Goal: Complete application form

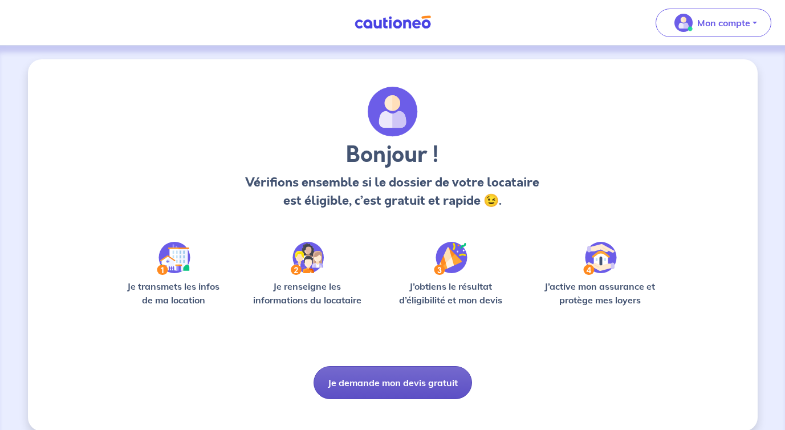
click at [438, 385] on button "Je demande mon devis gratuit" at bounding box center [393, 382] width 159 height 33
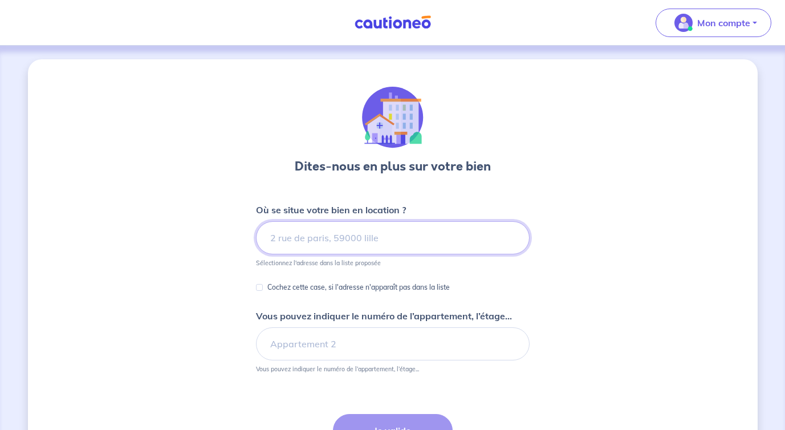
click at [386, 241] on input at bounding box center [393, 237] width 274 height 33
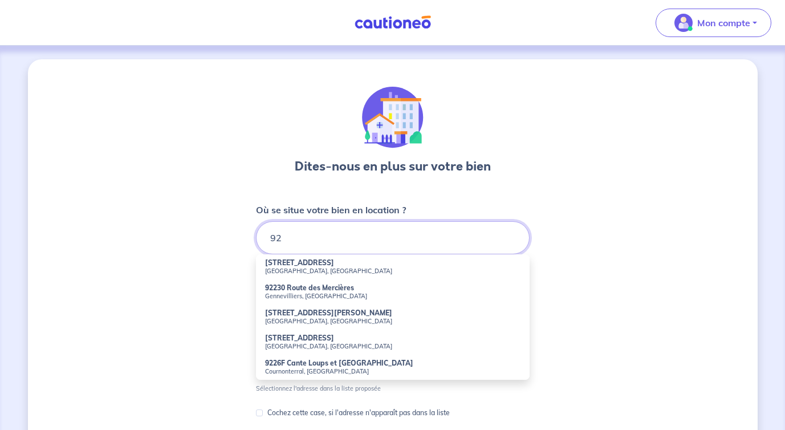
type input "9"
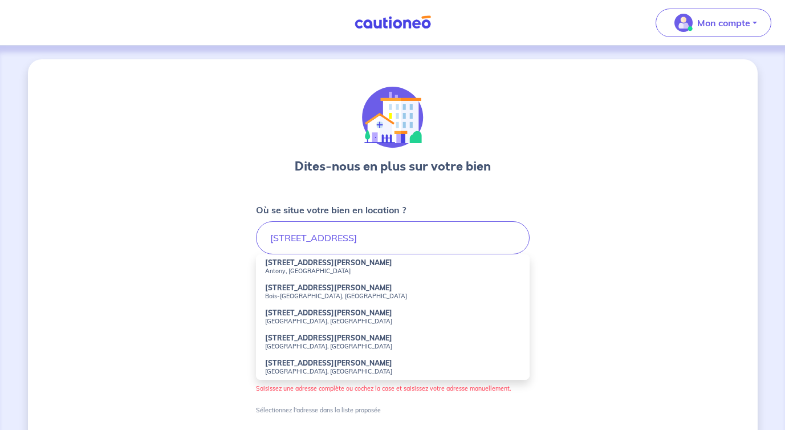
click at [339, 295] on small "Bois-Colombes, France" at bounding box center [392, 296] width 255 height 8
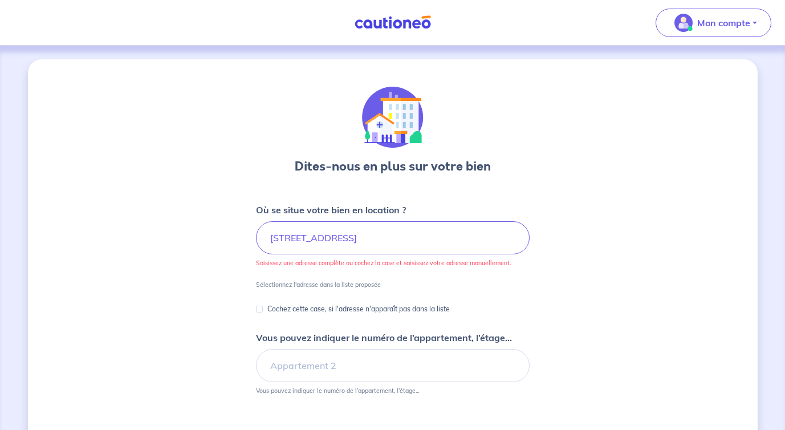
type input "68b Rue Adolphe Guyot, Bois-Colombes, France"
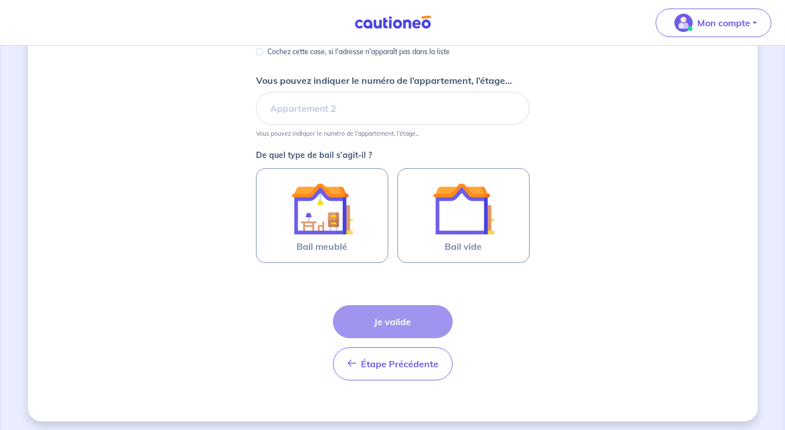
scroll to position [241, 0]
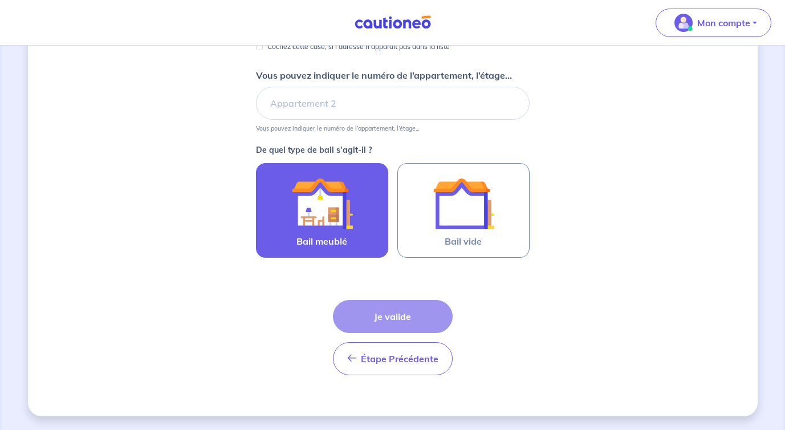
click at [344, 236] on span "Bail meublé" at bounding box center [321, 241] width 51 height 14
click at [0, 0] on input "Bail meublé" at bounding box center [0, 0] width 0 height 0
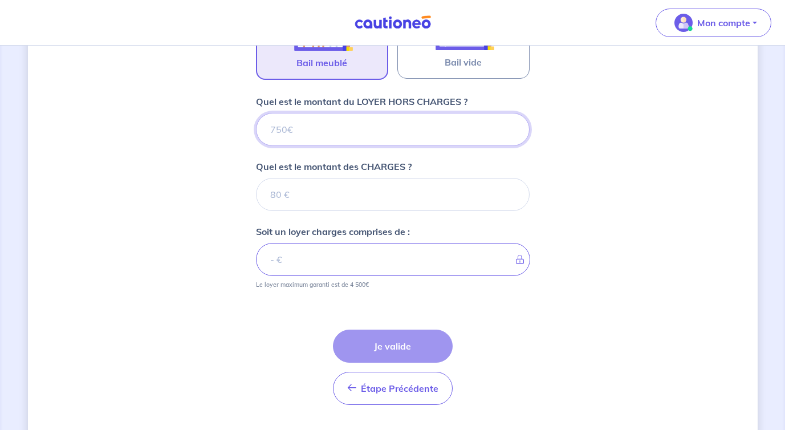
scroll to position [449, 0]
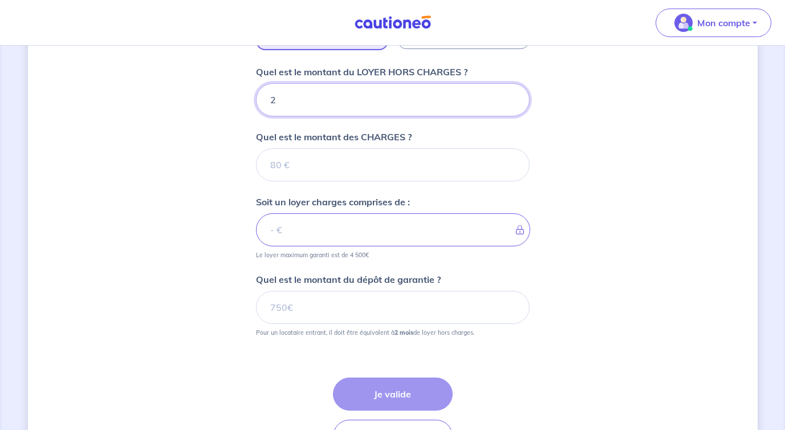
type input "20"
type input "207"
type input "2070"
type input "0"
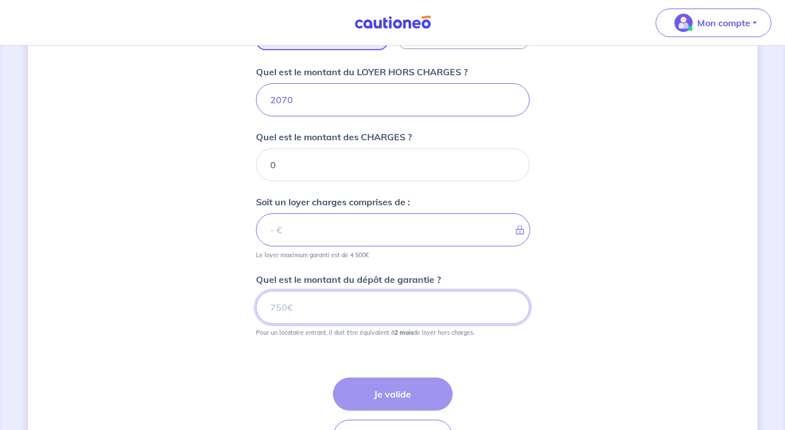
type input "2070"
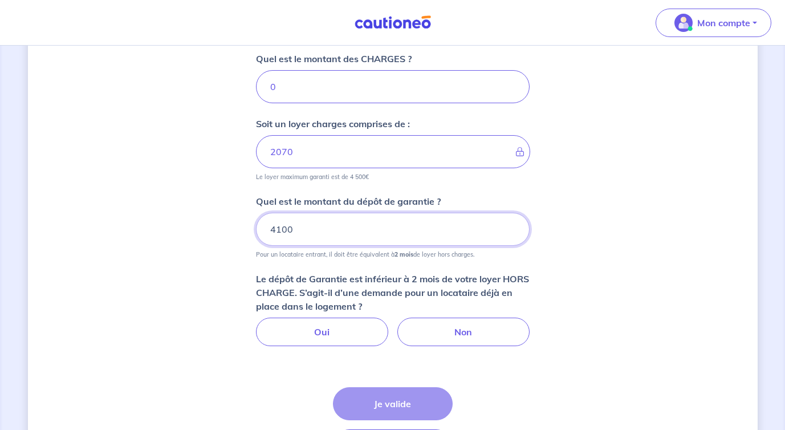
scroll to position [530, 0]
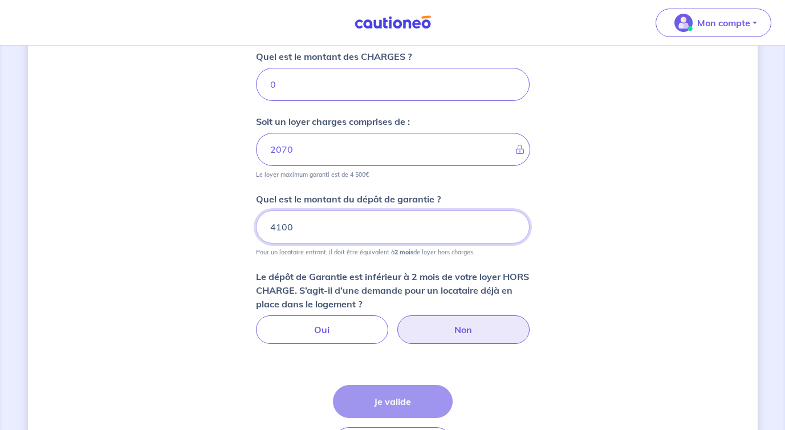
type input "4100"
click at [465, 330] on label "Non" at bounding box center [463, 329] width 132 height 29
click at [396, 323] on input "Non" at bounding box center [392, 318] width 7 height 7
radio input "true"
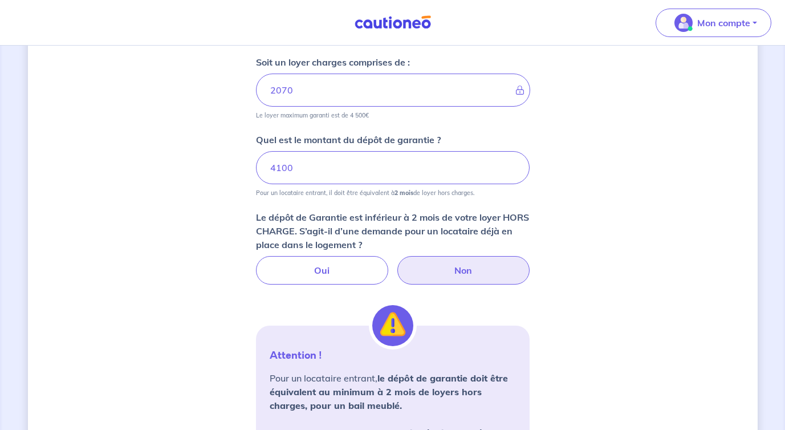
scroll to position [582, 0]
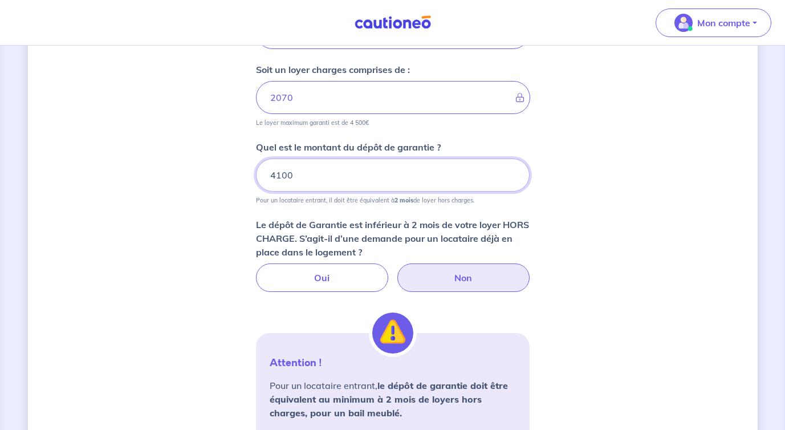
click at [285, 174] on input "4100" at bounding box center [393, 175] width 274 height 33
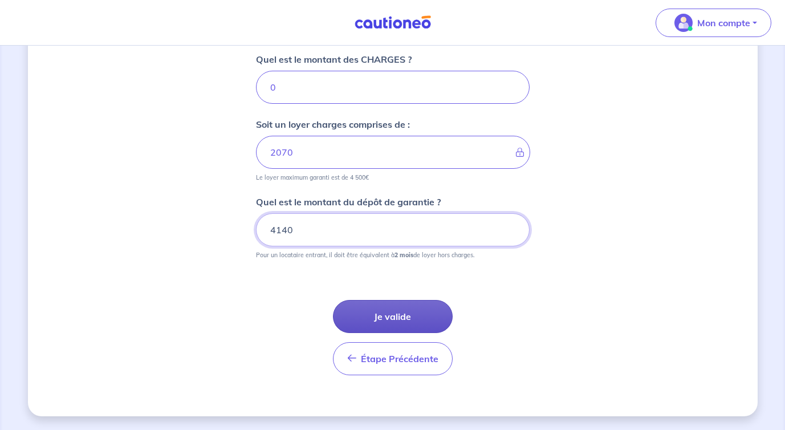
type input "4140"
click at [402, 318] on button "Je valide" at bounding box center [393, 316] width 120 height 33
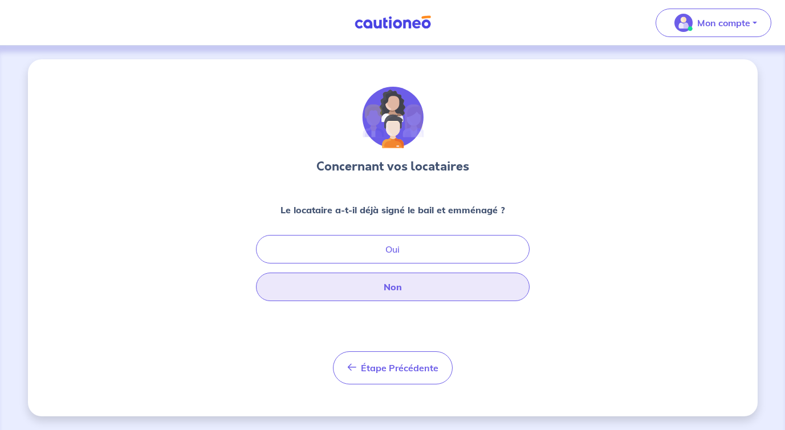
click at [400, 289] on button "Non" at bounding box center [393, 287] width 274 height 29
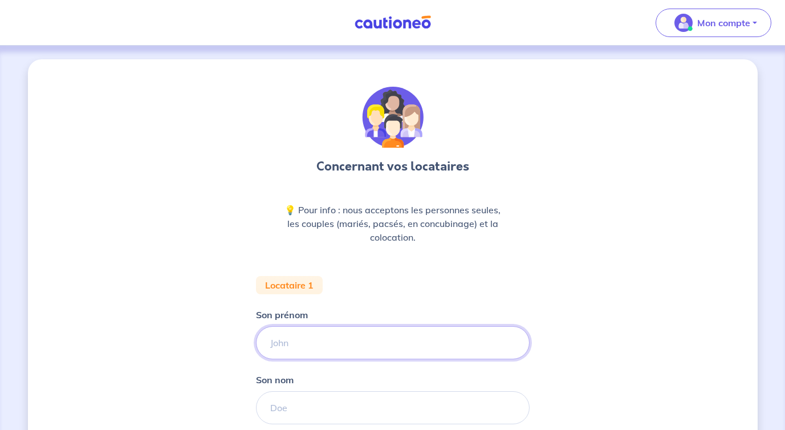
click at [377, 342] on input "Son prénom" at bounding box center [393, 342] width 274 height 33
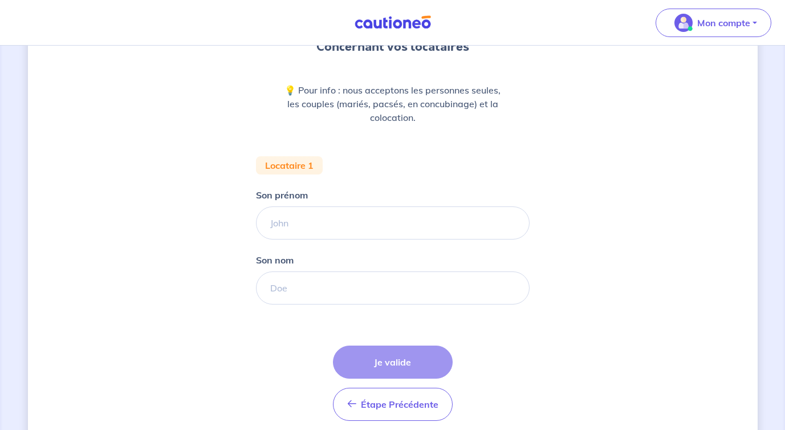
scroll to position [120, 0]
click at [322, 215] on input "Son prénom" at bounding box center [393, 222] width 274 height 33
type input "Karima"
paste input "Bouchehait"
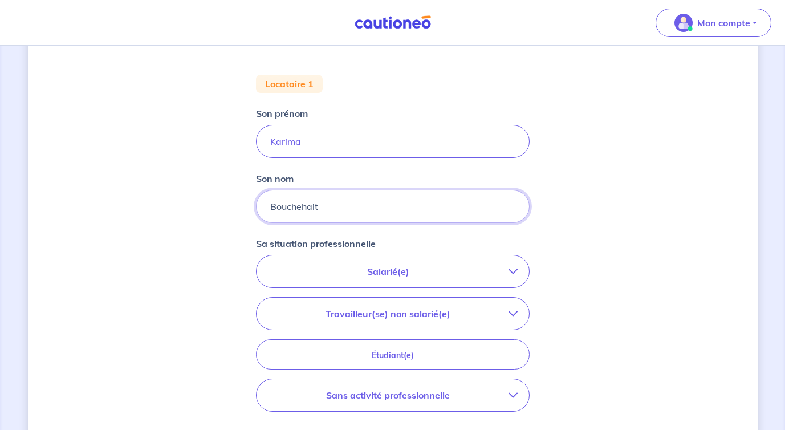
scroll to position [228, 0]
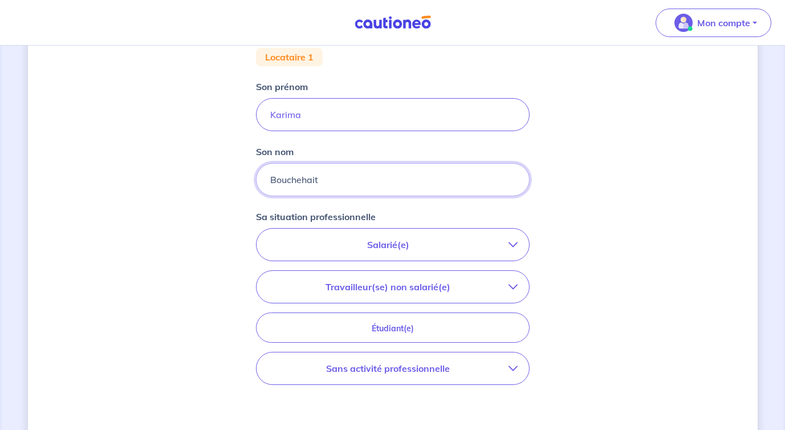
type input "Bouchehait"
click at [417, 245] on p "Salarié(e)" at bounding box center [388, 245] width 241 height 14
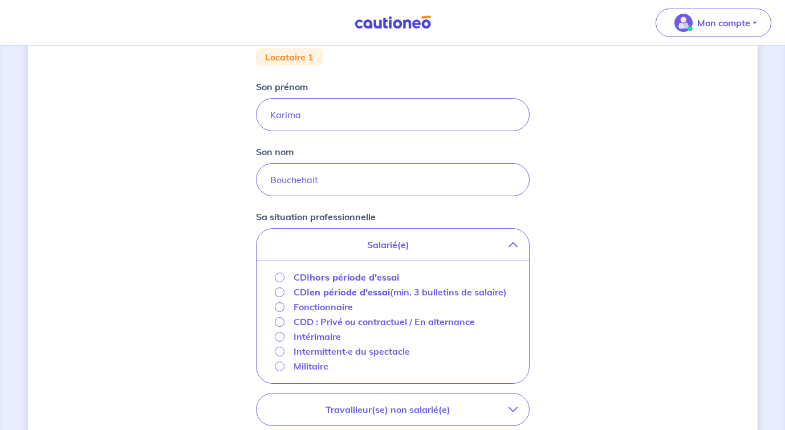
click at [380, 277] on strong "hors période d'essai" at bounding box center [355, 276] width 90 height 11
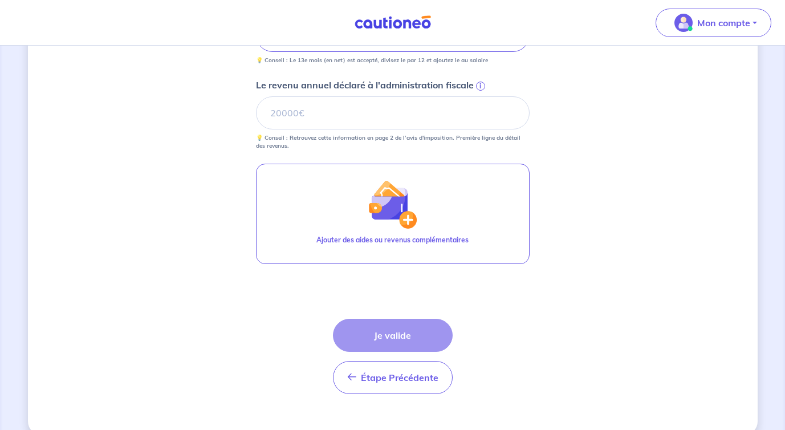
scroll to position [517, 0]
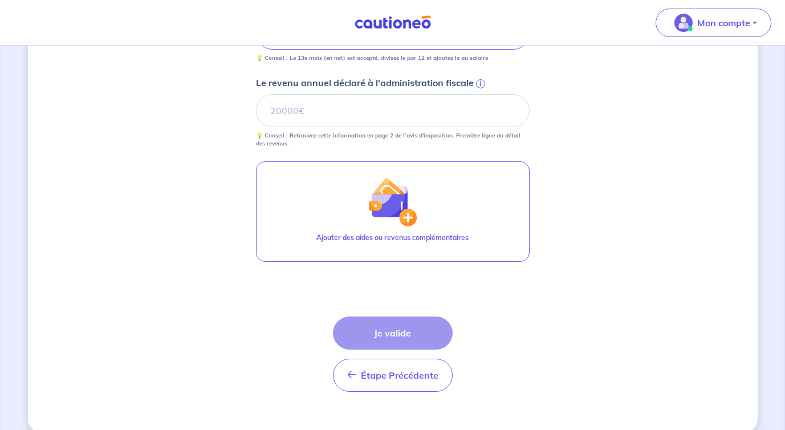
click at [514, 331] on form "Locataire 1 Son prénom Karima Son nom Bouchehait Sa situation professionnelle C…" at bounding box center [393, 80] width 274 height 642
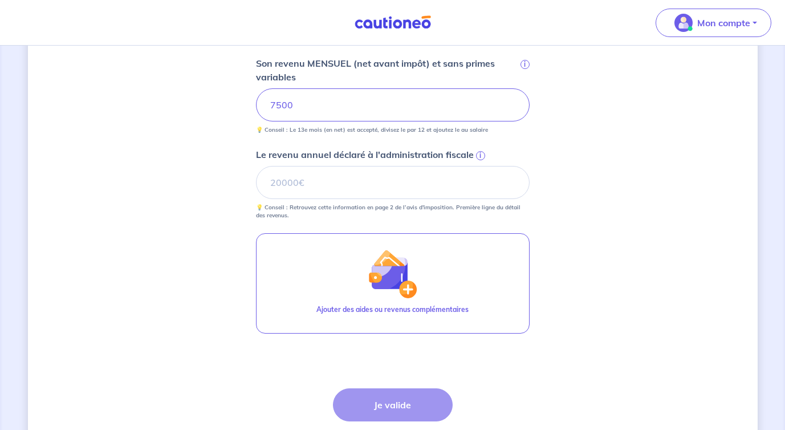
scroll to position [445, 0]
click at [335, 180] on input "Le revenu annuel déclaré à l'administration fiscale i" at bounding box center [393, 182] width 274 height 33
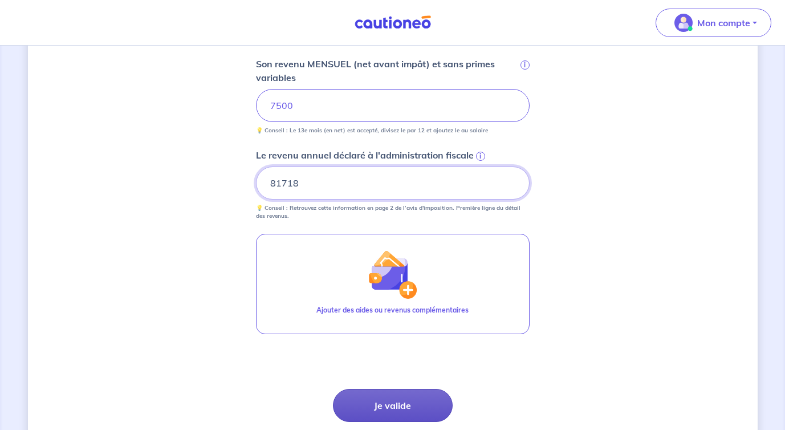
type input "81718"
click at [409, 406] on button "Je valide" at bounding box center [393, 405] width 120 height 33
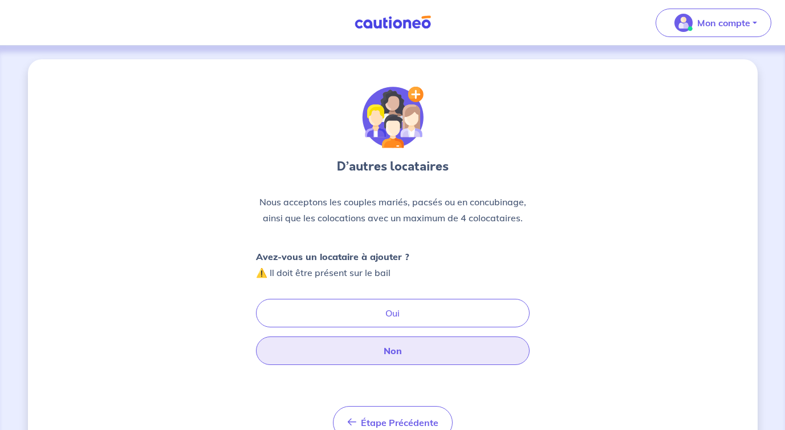
click at [419, 346] on button "Non" at bounding box center [393, 350] width 274 height 29
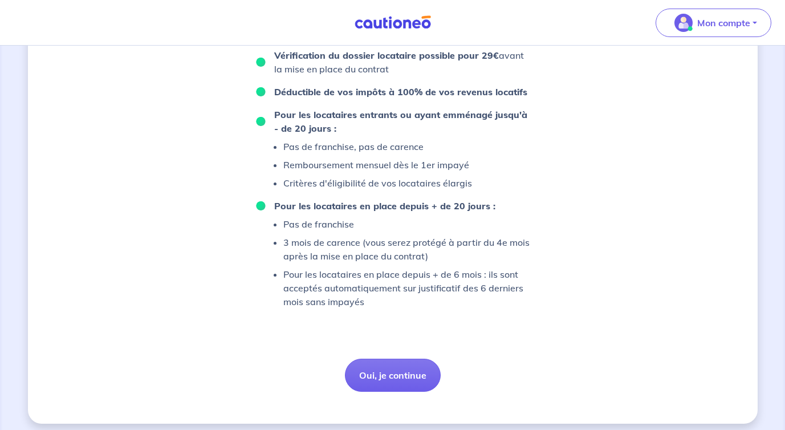
scroll to position [764, 0]
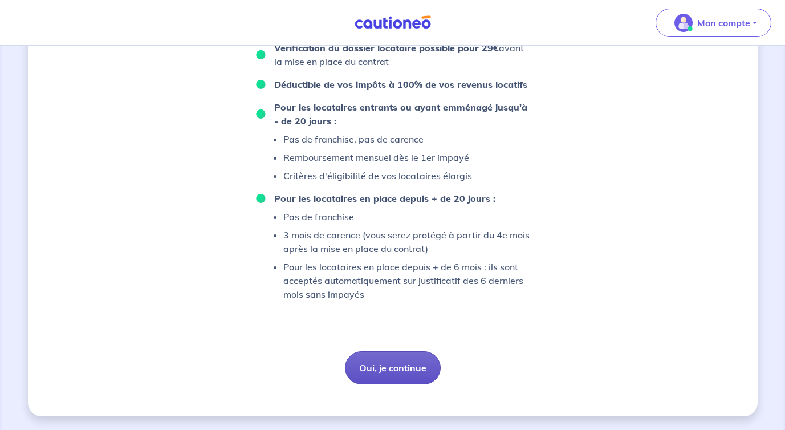
click at [404, 360] on button "Oui, je continue" at bounding box center [393, 367] width 96 height 33
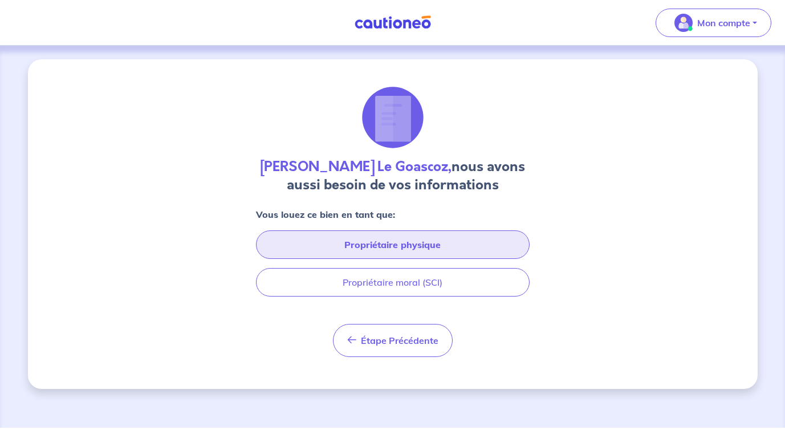
click at [409, 247] on button "Propriétaire physique" at bounding box center [393, 244] width 274 height 29
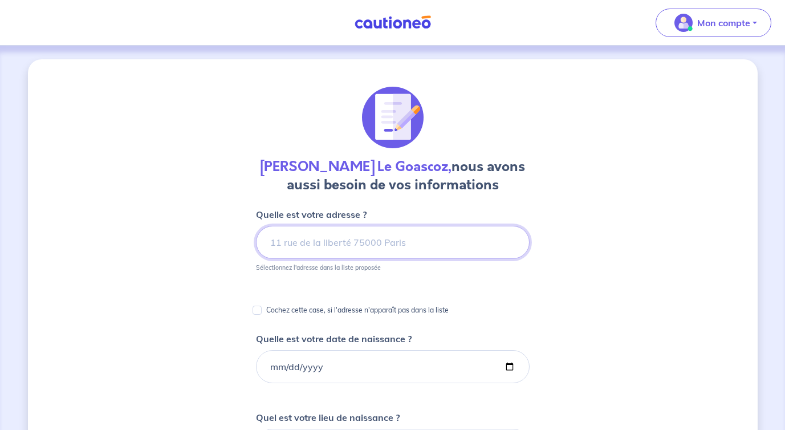
click at [409, 247] on input at bounding box center [393, 242] width 274 height 33
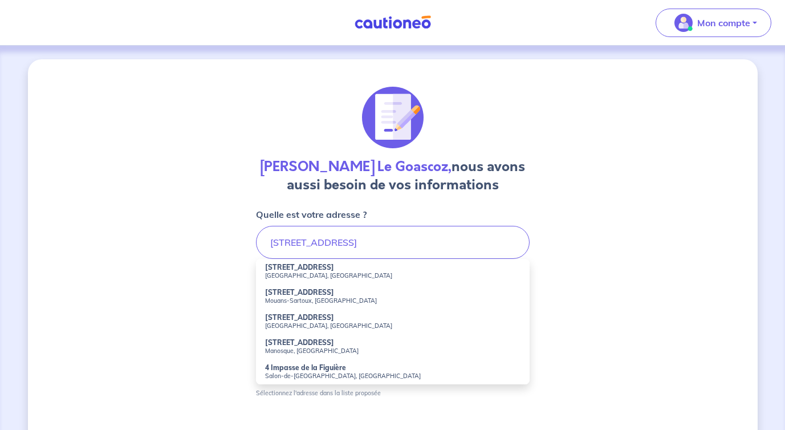
click at [311, 302] on small "Mouans-Sartoux, France" at bounding box center [392, 300] width 255 height 8
type input "4 Allée de la Figuière, Mouans-Sartoux, France"
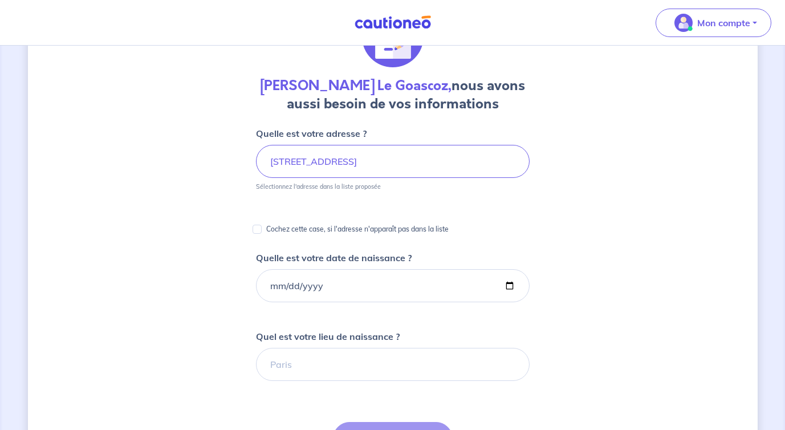
scroll to position [105, 0]
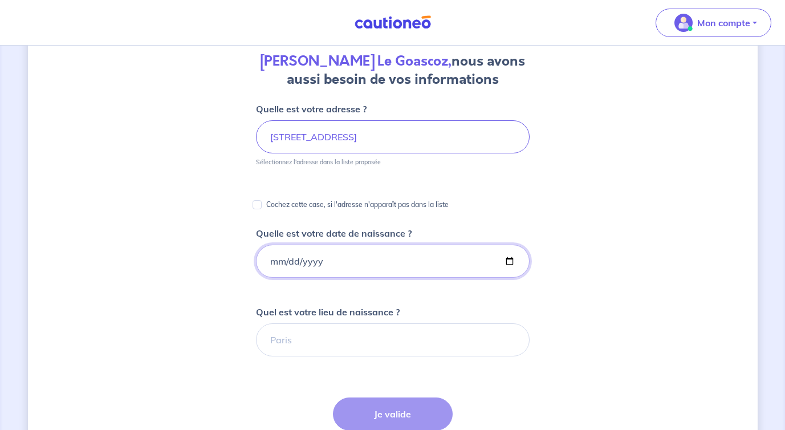
click at [319, 265] on input "Quelle est votre date de naissance ?" at bounding box center [393, 261] width 274 height 33
click at [287, 262] on input "Quelle est votre date de naissance ?" at bounding box center [393, 261] width 274 height 33
click at [283, 260] on input "Quelle est votre date de naissance ?" at bounding box center [393, 261] width 274 height 33
click at [277, 261] on input "Quelle est votre date de naissance ?" at bounding box center [393, 261] width 274 height 33
type input "1969-02-10"
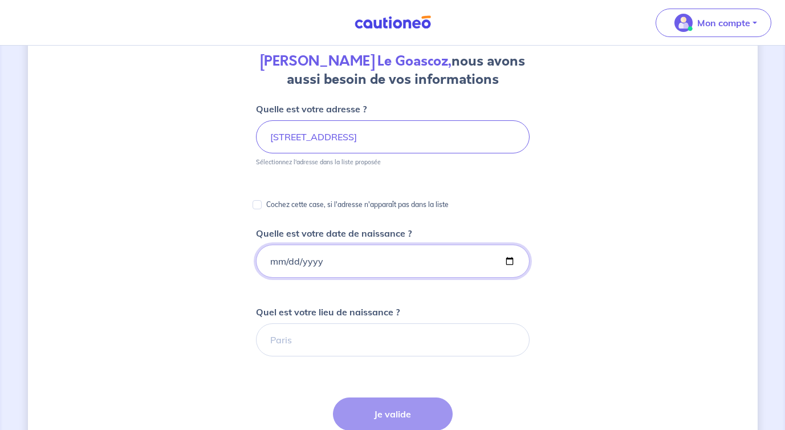
click at [277, 261] on input "1969-02-10" at bounding box center [393, 261] width 274 height 33
type input "1969-02-19"
click at [310, 343] on input "Quel est votre lieu de naissance ?" at bounding box center [393, 339] width 274 height 33
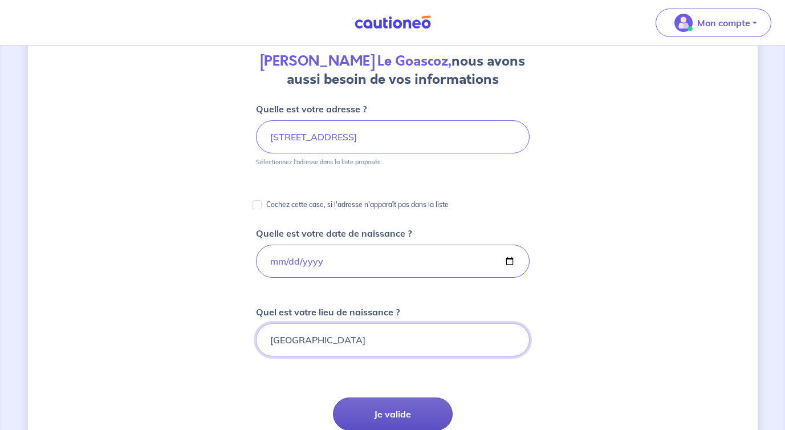
type input "Grenoble"
click at [380, 413] on button "Je valide" at bounding box center [393, 413] width 120 height 33
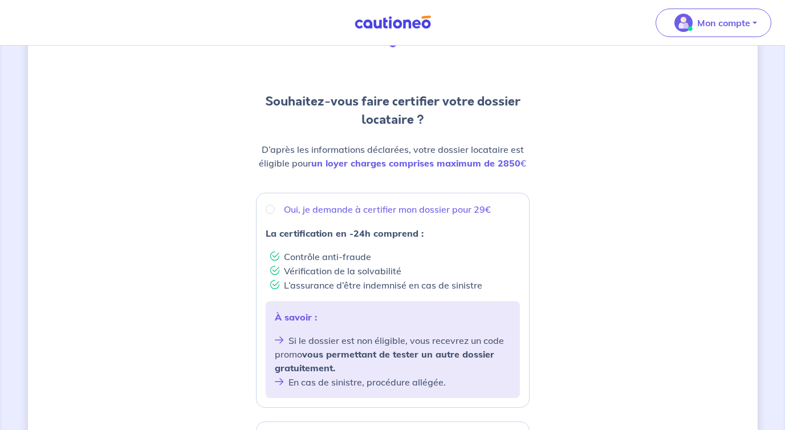
scroll to position [77, 0]
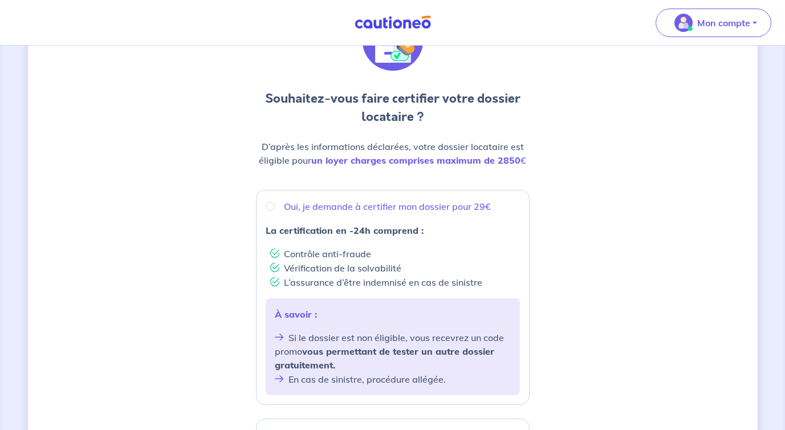
click at [350, 205] on p "Oui, je demande à certifier mon dossier pour 29€" at bounding box center [387, 207] width 207 height 14
click at [275, 205] on input "Oui, je demande à certifier mon dossier pour 29€" at bounding box center [270, 206] width 9 height 9
radio input "true"
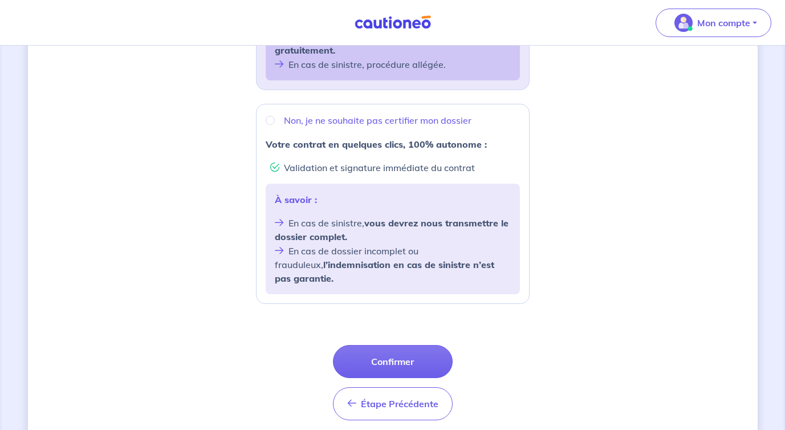
scroll to position [395, 0]
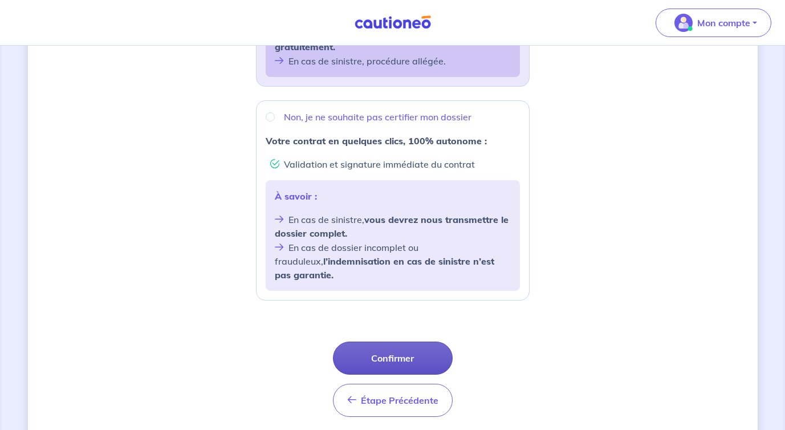
click at [417, 342] on button "Confirmer" at bounding box center [393, 358] width 120 height 33
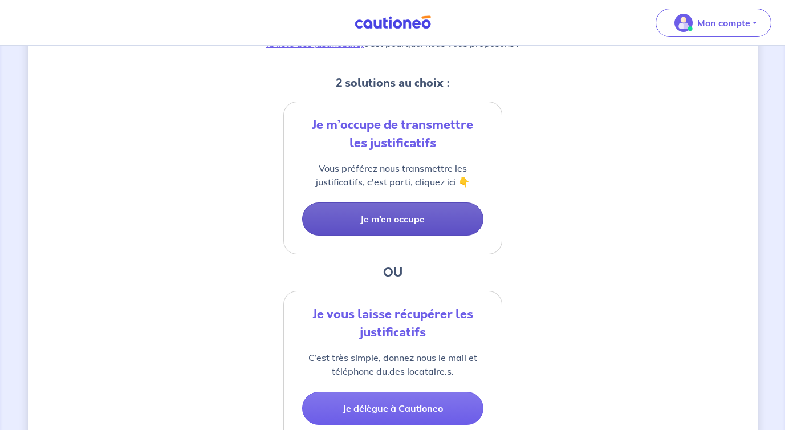
scroll to position [209, 0]
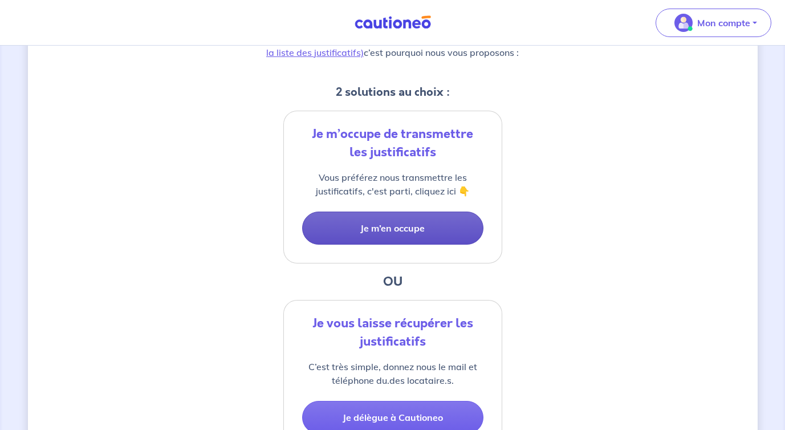
click at [416, 226] on button "Je m’en occupe" at bounding box center [392, 228] width 181 height 33
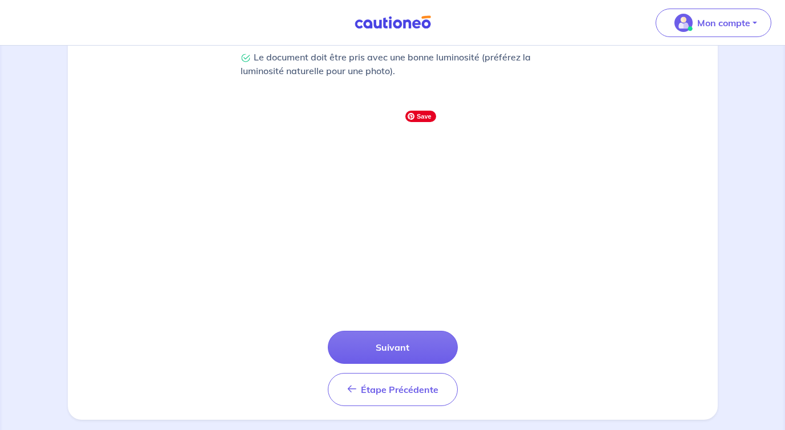
scroll to position [352, 0]
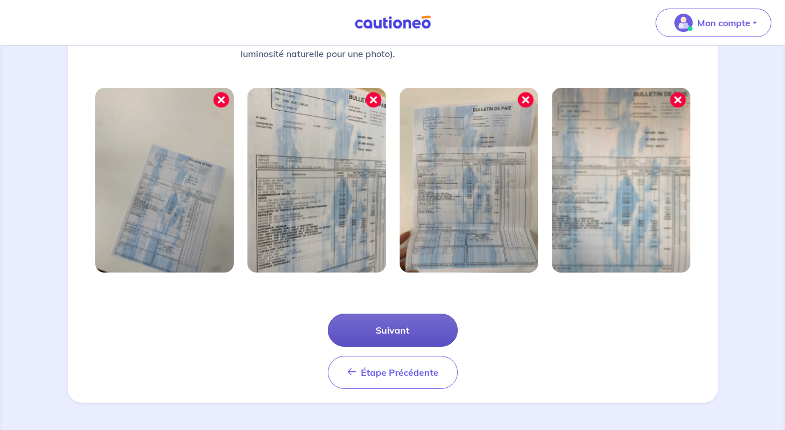
click at [407, 334] on button "Suivant" at bounding box center [393, 330] width 130 height 33
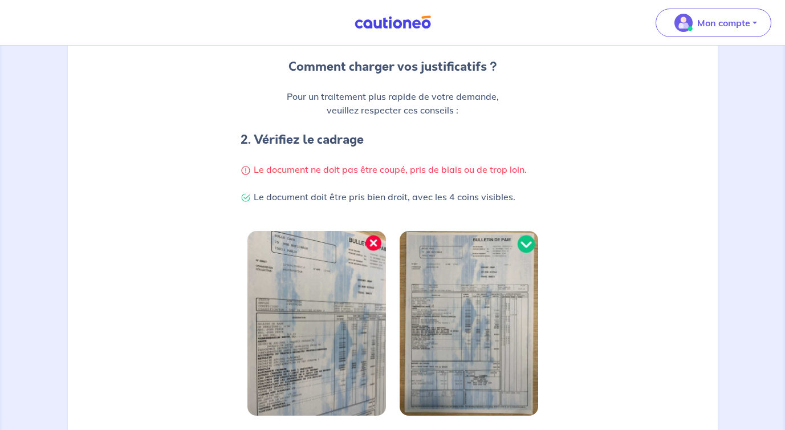
scroll to position [298, 0]
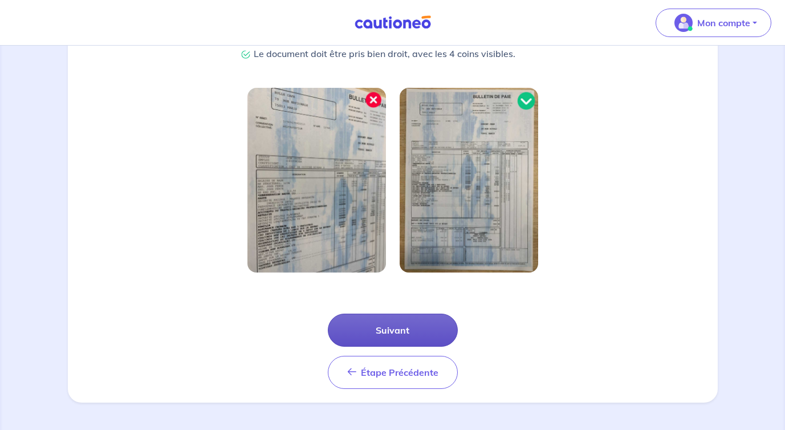
click at [400, 325] on button "Suivant" at bounding box center [393, 330] width 130 height 33
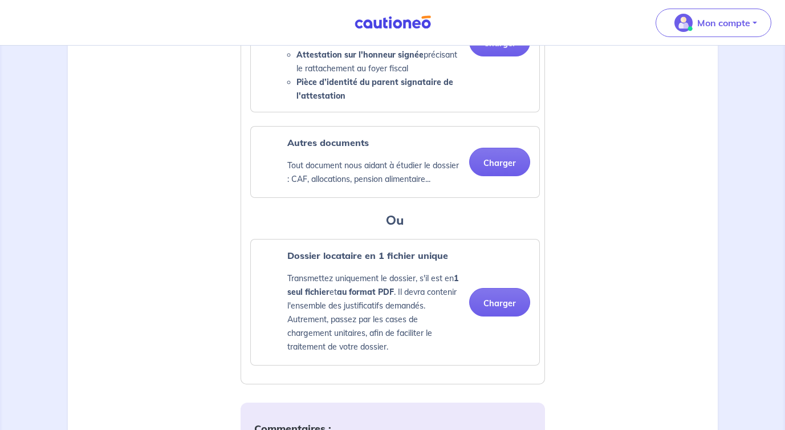
scroll to position [844, 0]
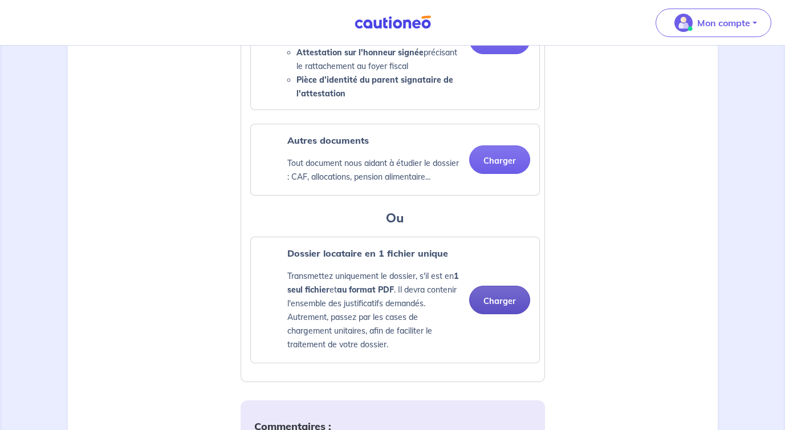
click at [495, 314] on button "Charger" at bounding box center [499, 300] width 61 height 29
click at [498, 314] on button "Charger" at bounding box center [499, 300] width 61 height 29
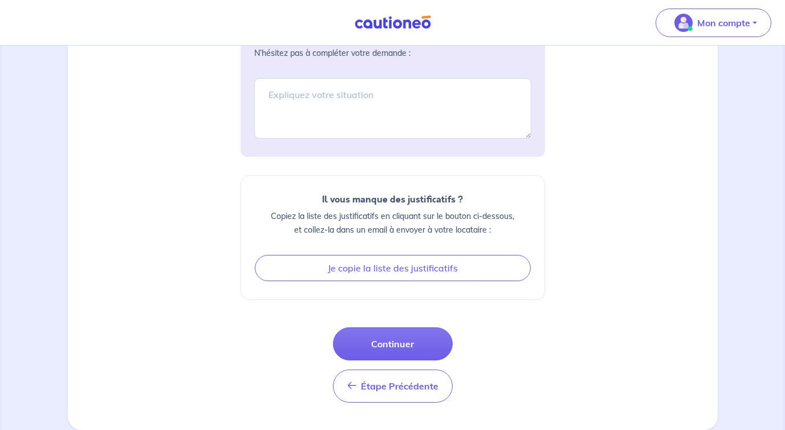
scroll to position [1312, 0]
click at [416, 344] on button "Continuer" at bounding box center [393, 343] width 120 height 33
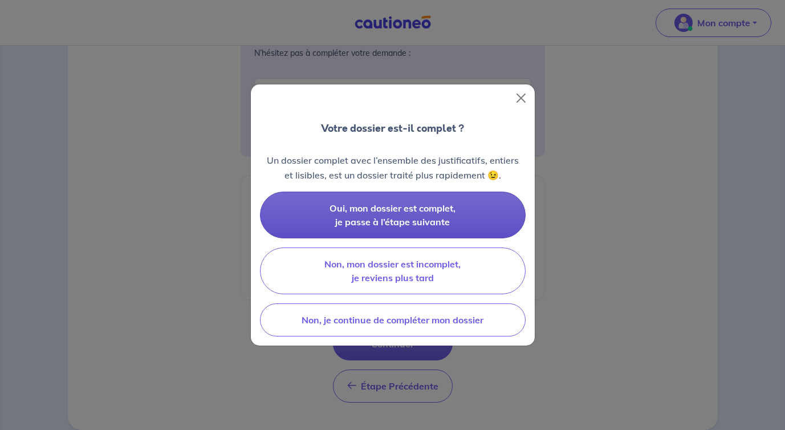
click at [434, 206] on span "Oui, mon dossier est complet, je passe à l’étape suivante" at bounding box center [393, 214] width 126 height 25
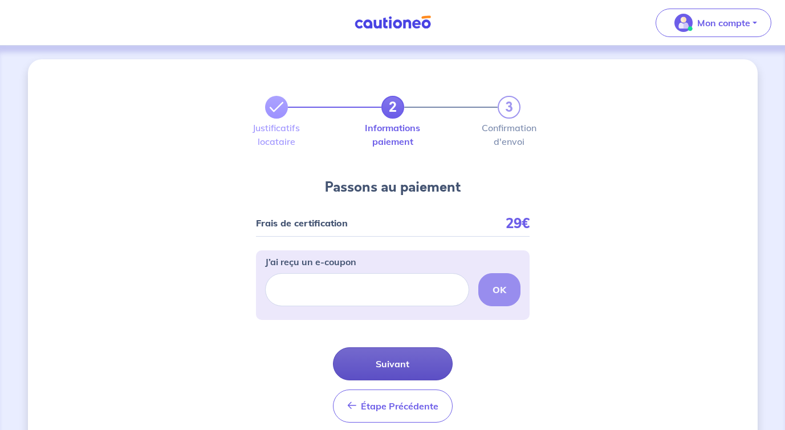
click at [415, 365] on button "Suivant" at bounding box center [393, 363] width 120 height 33
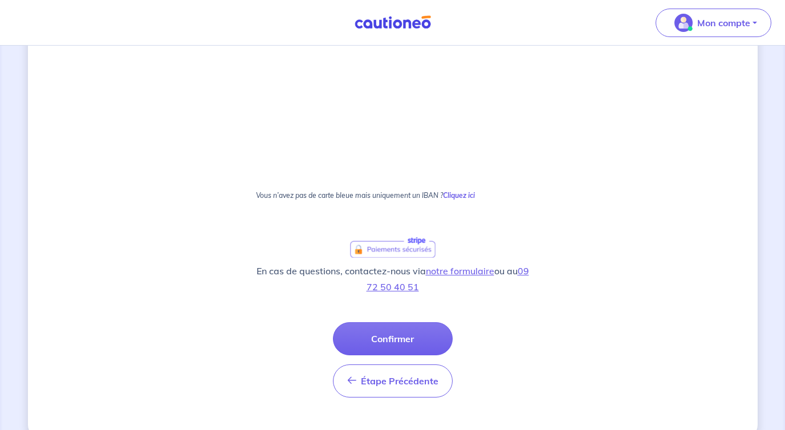
scroll to position [709, 0]
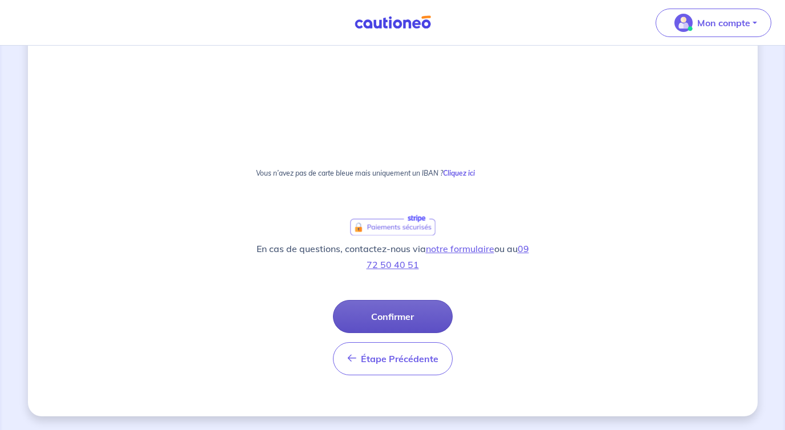
click at [419, 319] on button "Confirmer" at bounding box center [393, 316] width 120 height 33
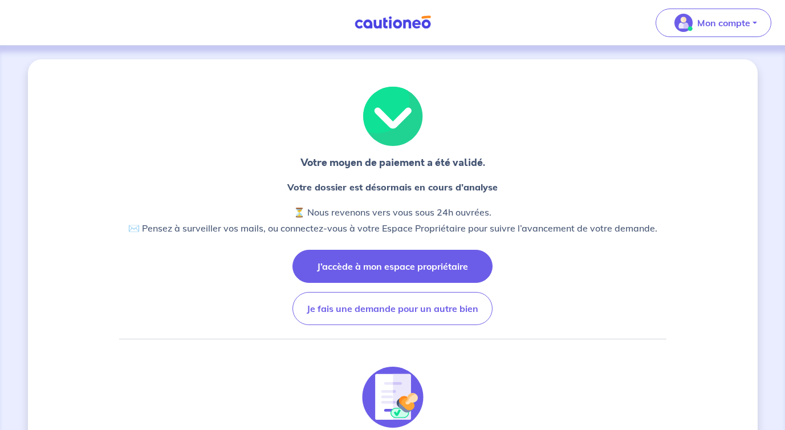
click at [430, 267] on button "J’accède à mon espace propriétaire" at bounding box center [393, 266] width 200 height 33
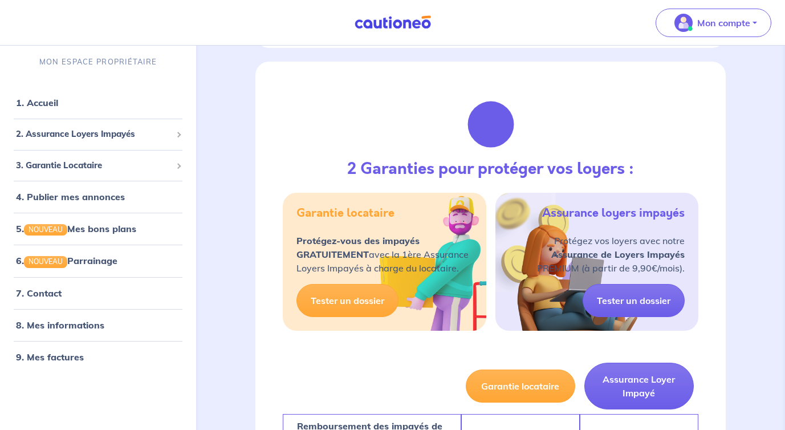
scroll to position [476, 0]
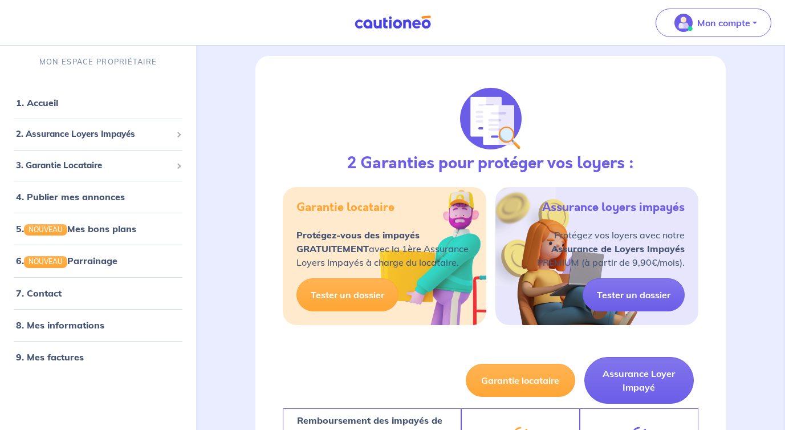
click at [398, 262] on p "Protégez-vous des impayés GRATUITEMENT avec la 1ère Assurance Loyers Impayés à …" at bounding box center [382, 248] width 172 height 41
click at [351, 298] on link "Tester un dossier" at bounding box center [347, 294] width 102 height 33
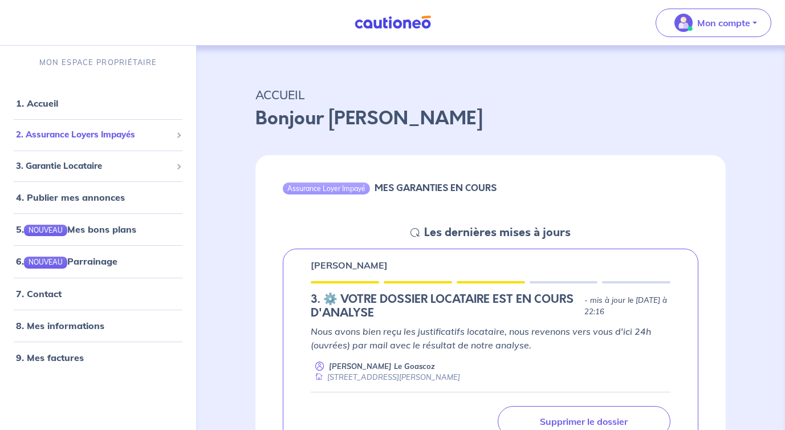
click at [108, 139] on span "2. Assurance Loyers Impayés" at bounding box center [94, 134] width 156 height 13
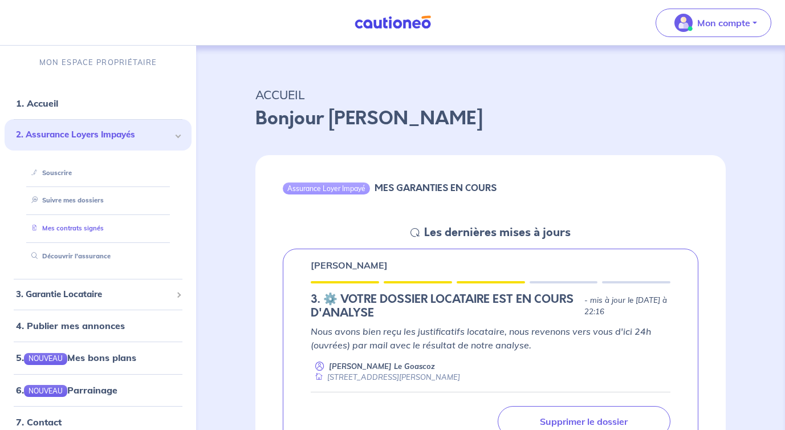
click at [94, 238] on li "Mes contrats signés" at bounding box center [98, 228] width 160 height 28
click at [94, 224] on link "Mes contrats signés" at bounding box center [65, 228] width 77 height 8
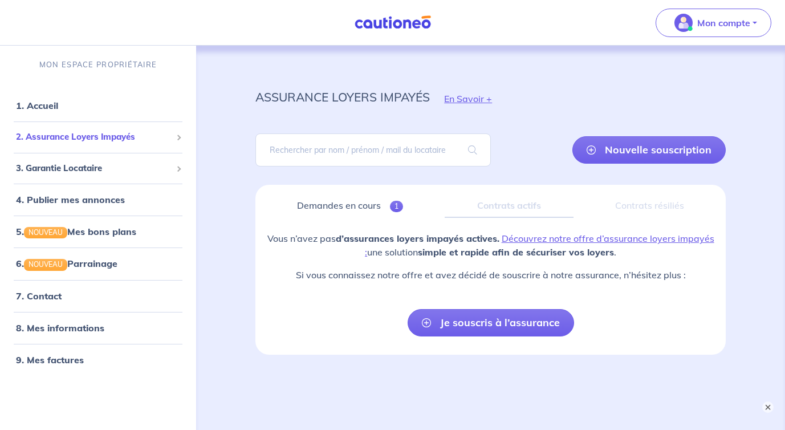
click at [75, 134] on span "2. Assurance Loyers Impayés" at bounding box center [94, 137] width 156 height 13
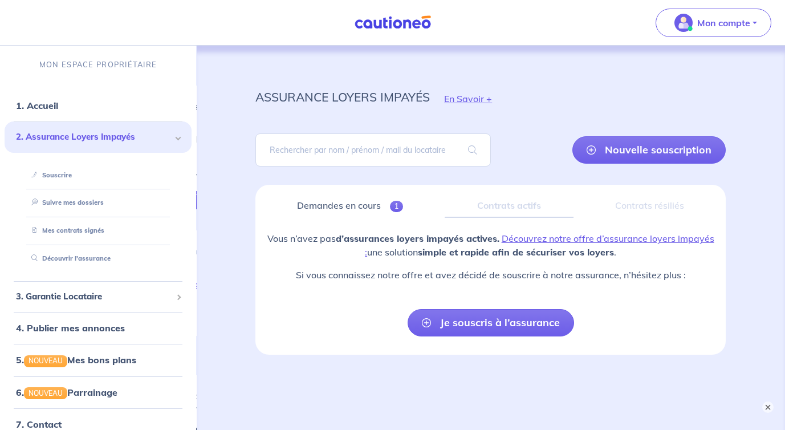
click at [242, 278] on div "assurance loyers impayés En Savoir + Nouvelle souscription Fermer Valider un lo…" at bounding box center [490, 214] width 525 height 282
click at [58, 100] on link "1. Accueil" at bounding box center [37, 105] width 42 height 11
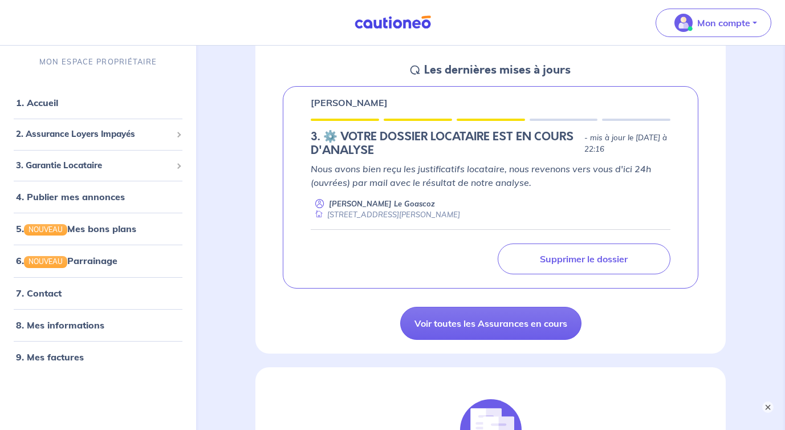
scroll to position [168, 0]
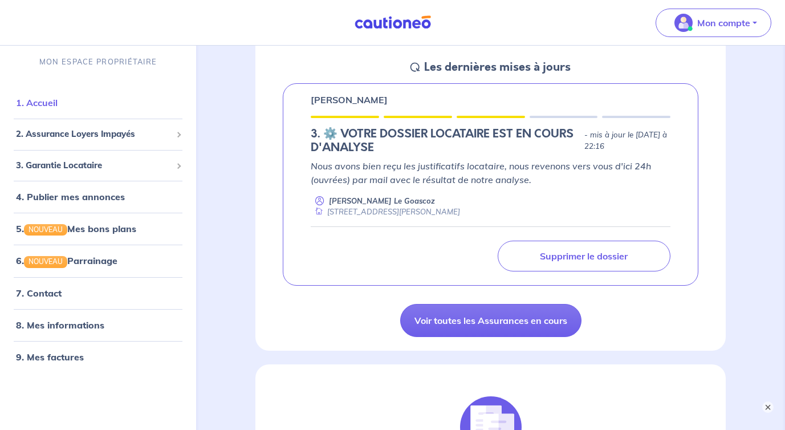
click at [50, 101] on link "1. Accueil" at bounding box center [37, 103] width 42 height 11
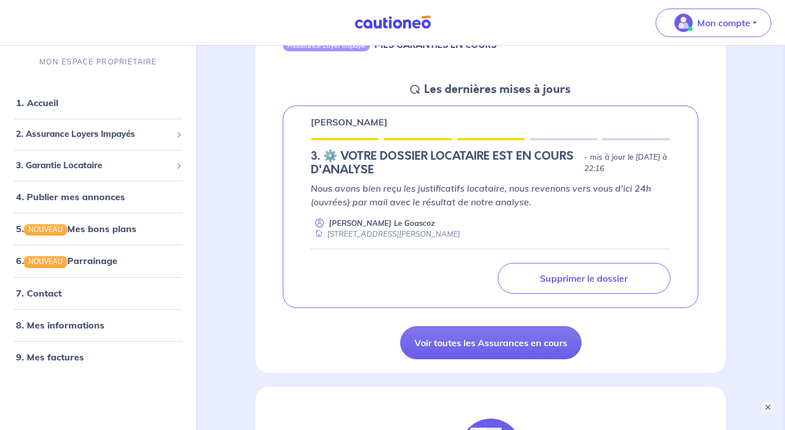
scroll to position [148, 0]
